Goal: Complete application form

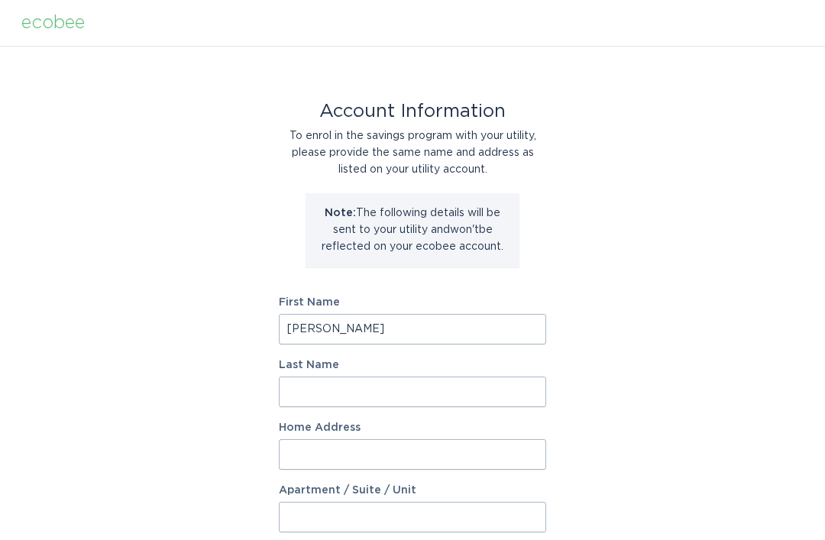
type input "[PERSON_NAME]"
click at [379, 391] on input "Last Name" at bounding box center [412, 392] width 267 height 31
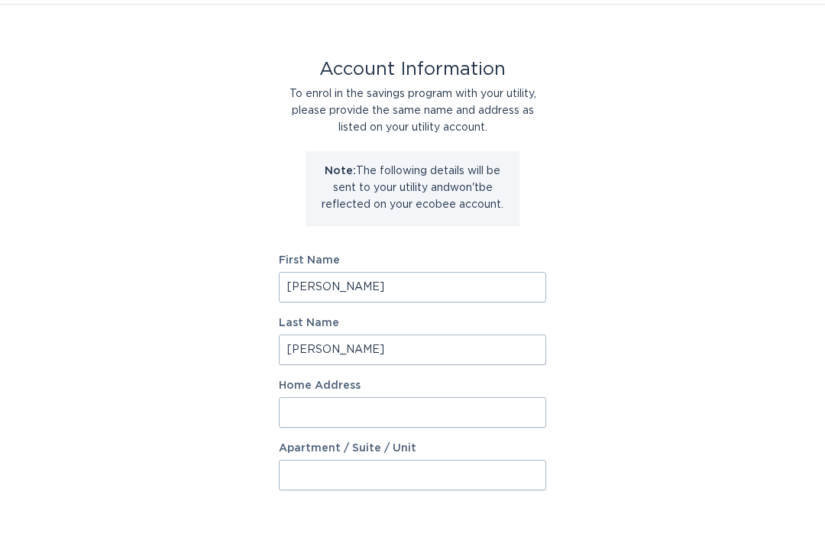
scroll to position [3, 0]
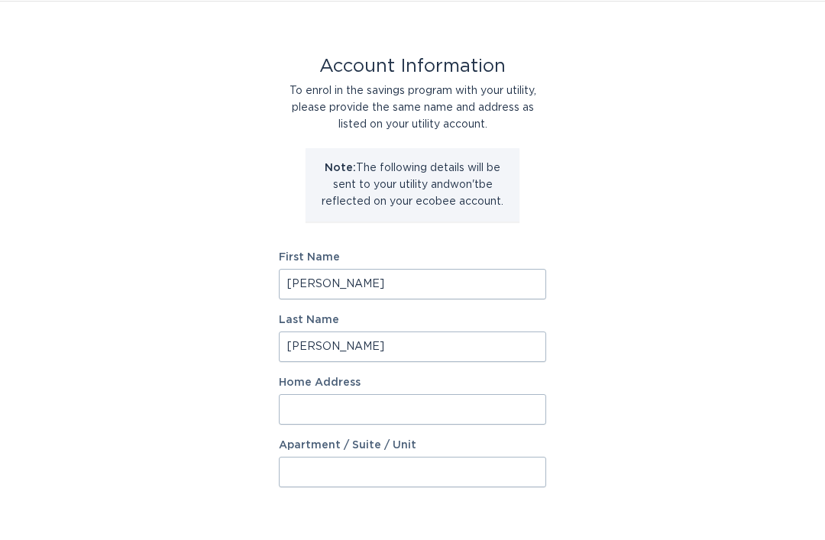
type input "Autry"
click at [452, 436] on input "Home Address" at bounding box center [412, 451] width 267 height 31
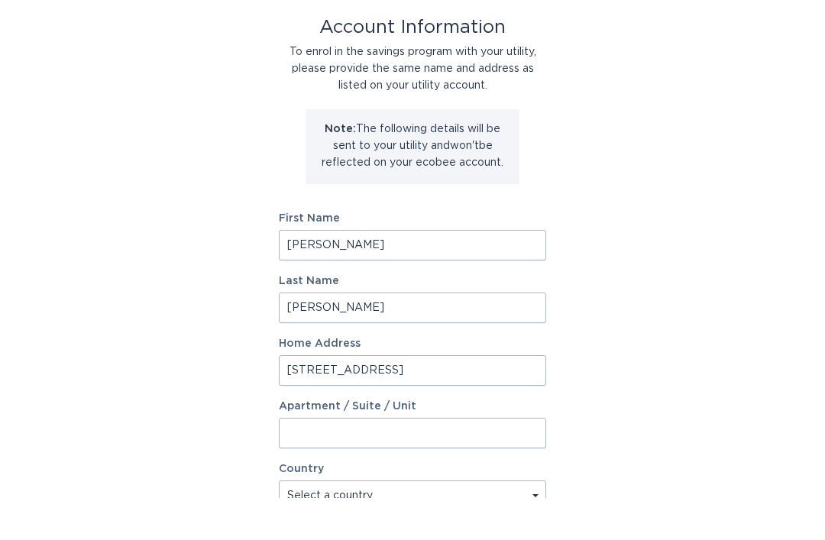
scroll to position [60, 0]
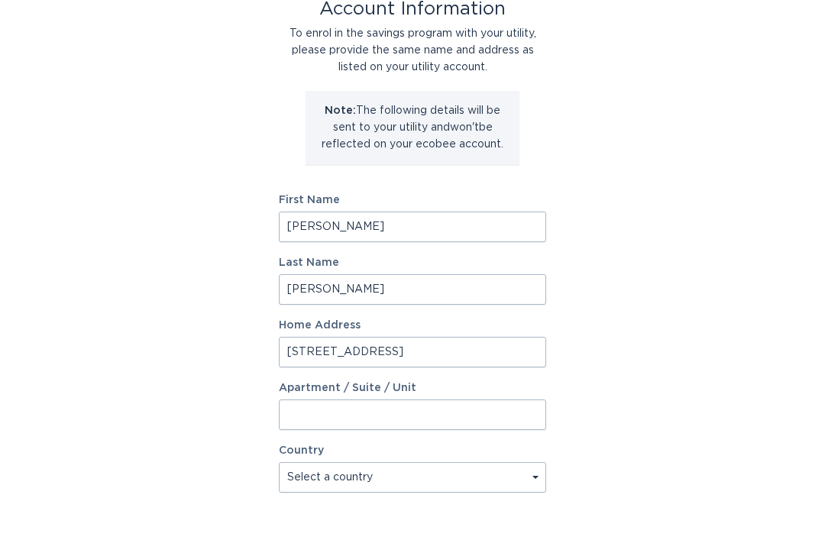
type input "2069 W Fairview Dr"
click at [413, 504] on select "Select a country Canada USA" at bounding box center [412, 519] width 267 height 31
select select "US"
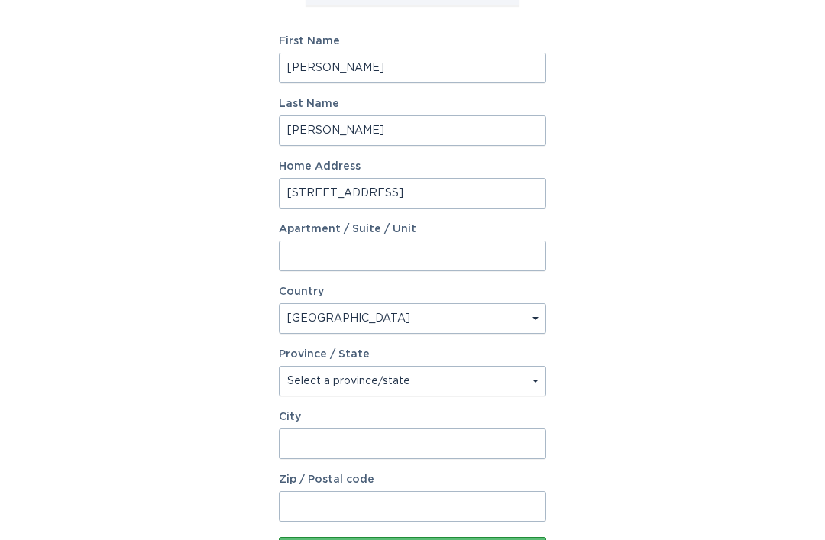
scroll to position [265, 0]
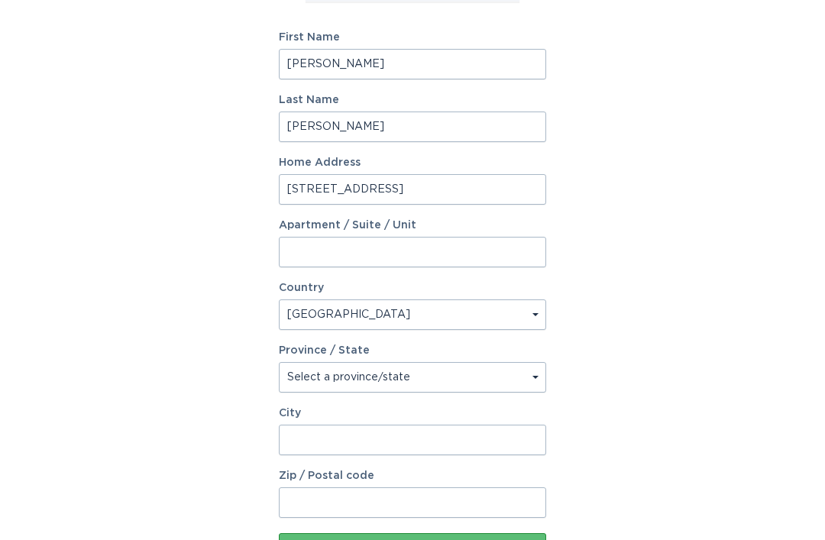
click at [491, 374] on select "Select a province/state Alabama Alaska American Samoa Arizona Arkansas Californ…" at bounding box center [412, 377] width 267 height 31
select select "CA"
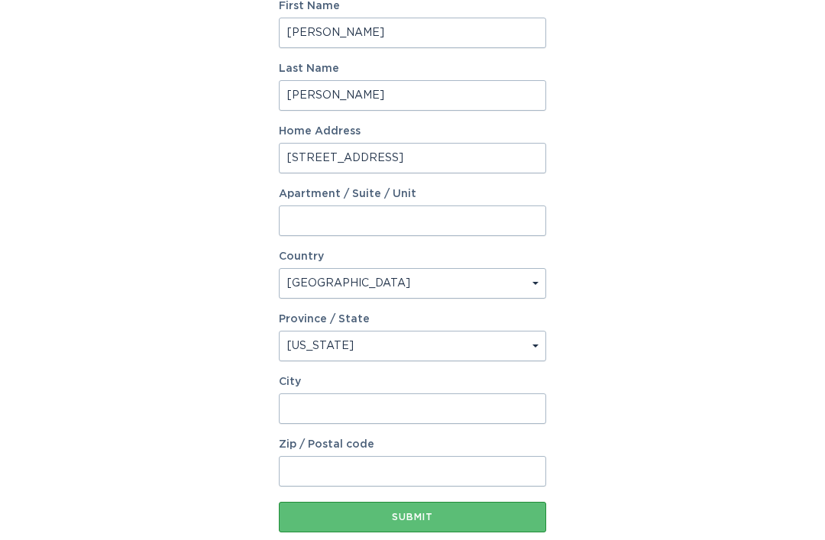
scroll to position [341, 0]
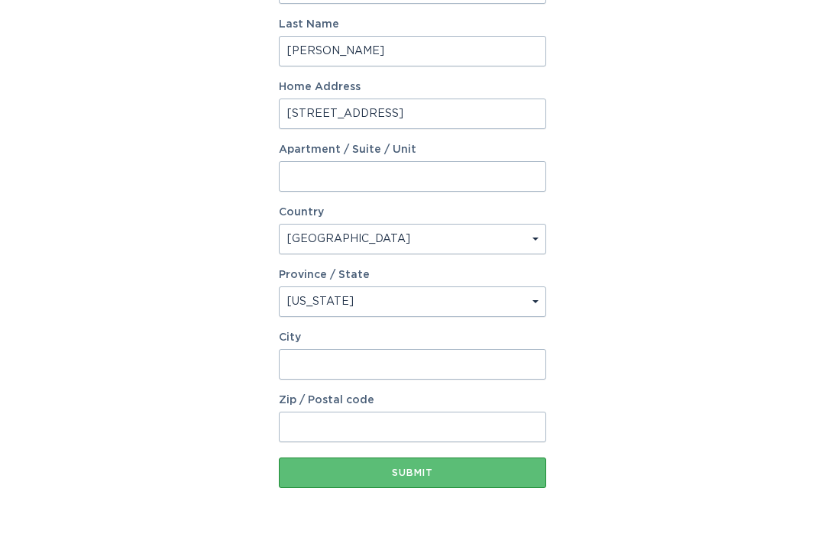
click at [446, 418] on input "Zip / Postal code" at bounding box center [412, 427] width 267 height 31
type input "92377"
click at [423, 374] on input "City" at bounding box center [412, 364] width 267 height 31
type input "Rialto"
click at [432, 461] on button "Submit" at bounding box center [412, 473] width 267 height 31
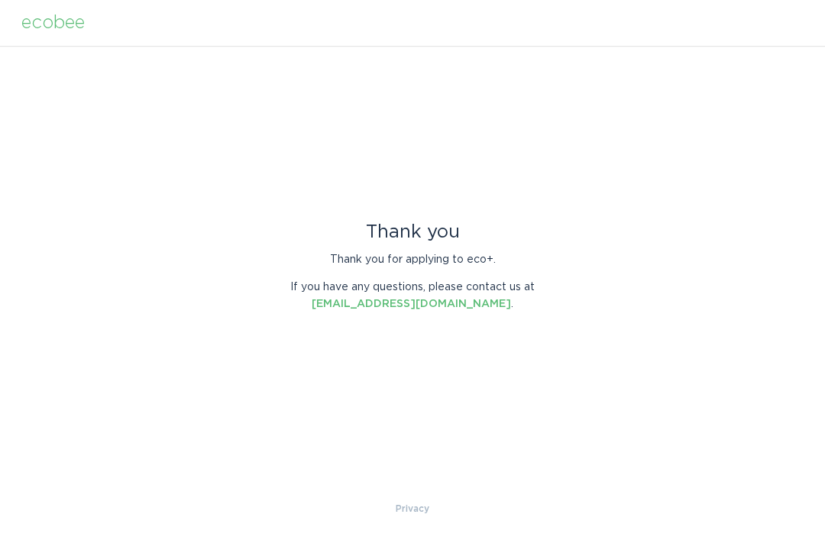
scroll to position [0, 0]
